Goal: Information Seeking & Learning: Learn about a topic

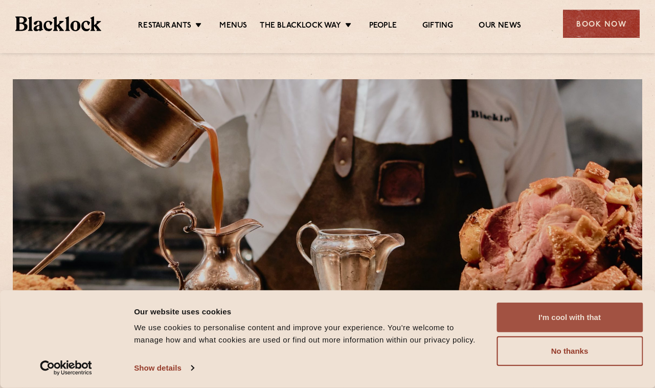
click at [577, 312] on button "I'm cool with that" at bounding box center [569, 318] width 146 height 30
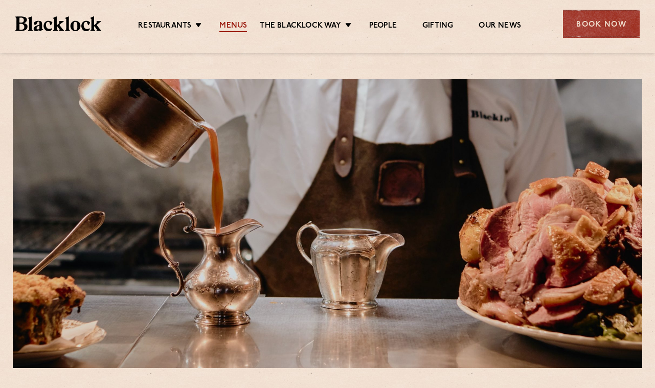
click at [246, 26] on link "Menus" at bounding box center [233, 26] width 28 height 11
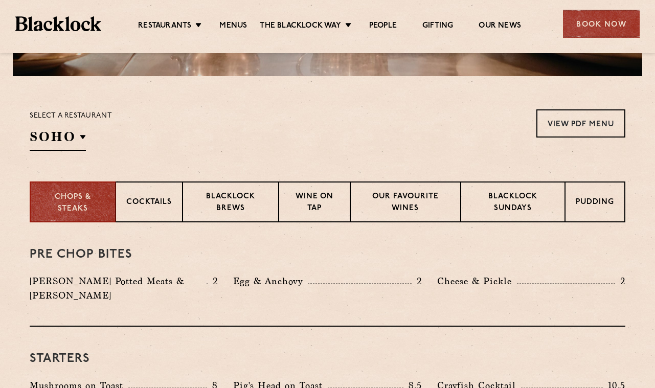
scroll to position [300, 0]
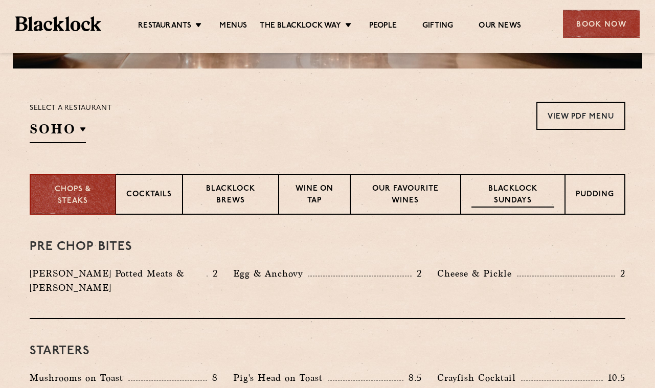
click at [506, 190] on p "Blacklock Sundays" at bounding box center [512, 196] width 83 height 24
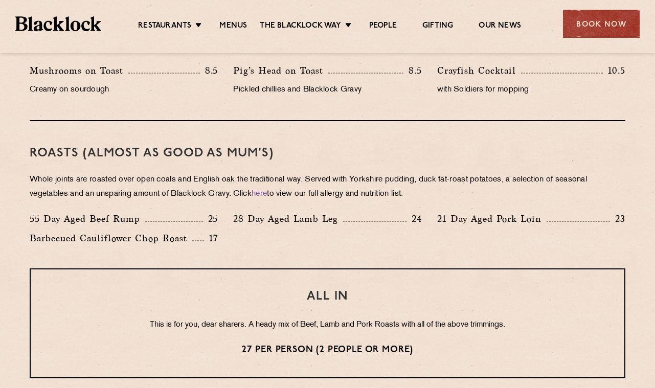
scroll to position [698, 0]
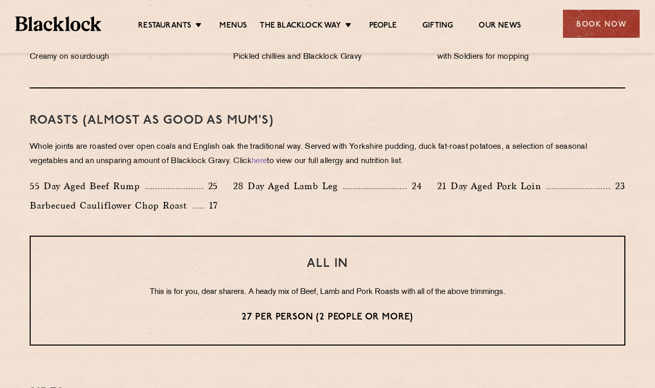
click at [175, 275] on div "ALL IN This is for you, dear sharers. A heady mix of Beef, Lamb and Pork Roasts…" at bounding box center [328, 291] width 596 height 110
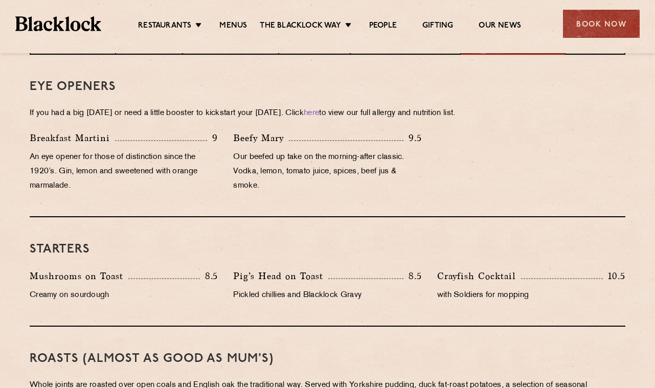
scroll to position [611, 0]
